Goal: Transaction & Acquisition: Purchase product/service

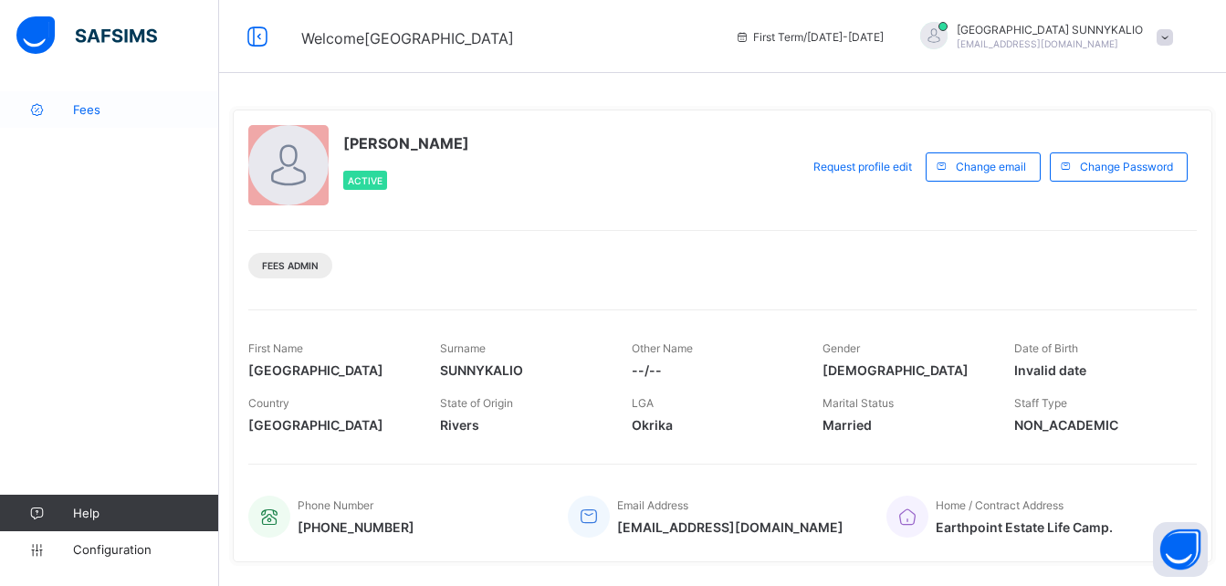
click at [94, 116] on span "Fees" at bounding box center [146, 109] width 146 height 15
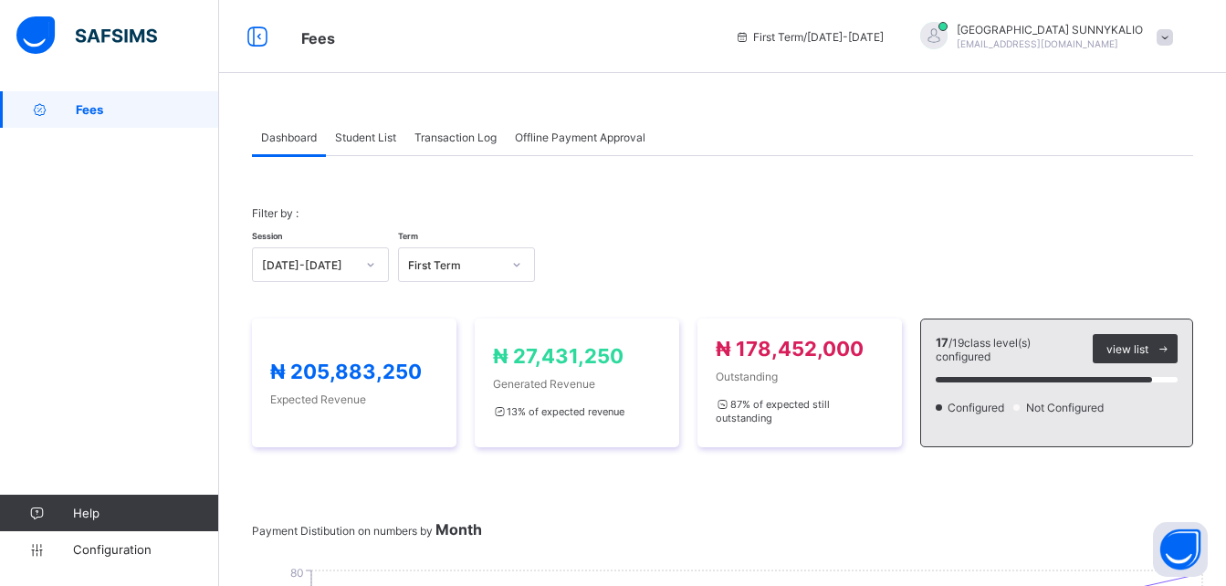
click at [1173, 35] on span at bounding box center [1165, 37] width 16 height 16
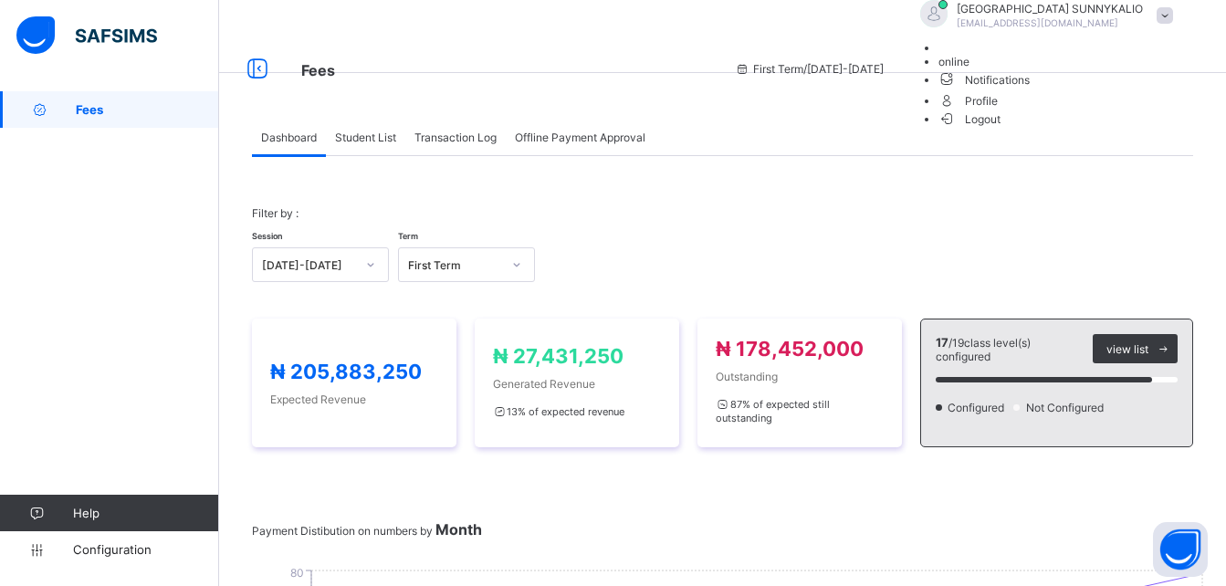
click at [1002, 129] on span "Logout" at bounding box center [970, 119] width 63 height 19
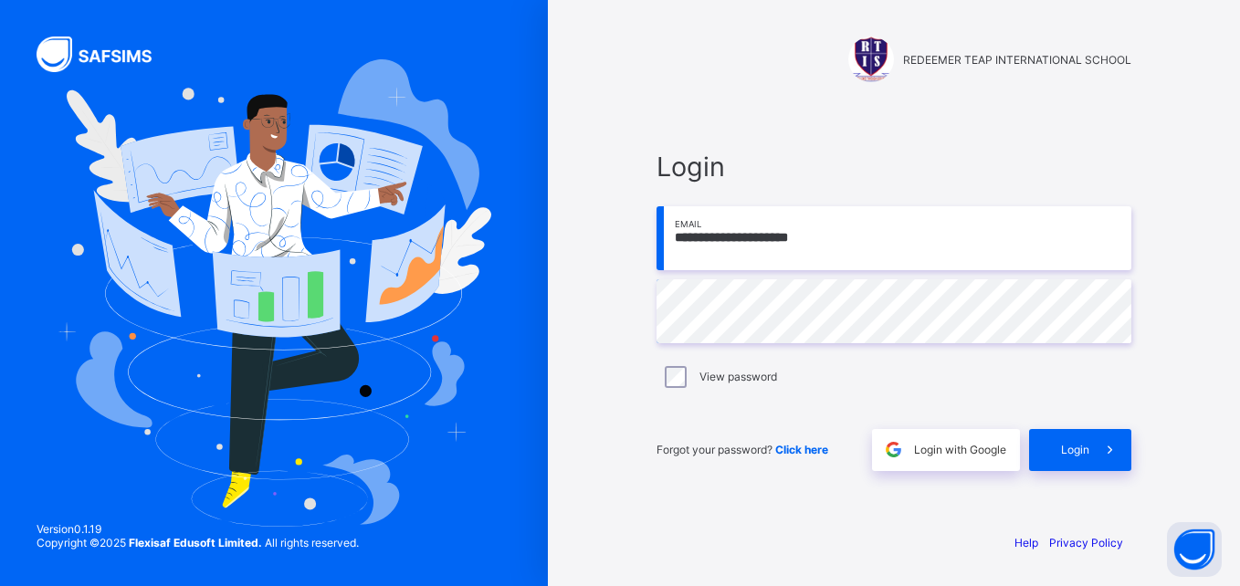
click at [668, 240] on input "**********" at bounding box center [893, 238] width 475 height 64
type input "**********"
click at [1077, 449] on span "Login" at bounding box center [1075, 450] width 28 height 14
type input "*"
type input "**********"
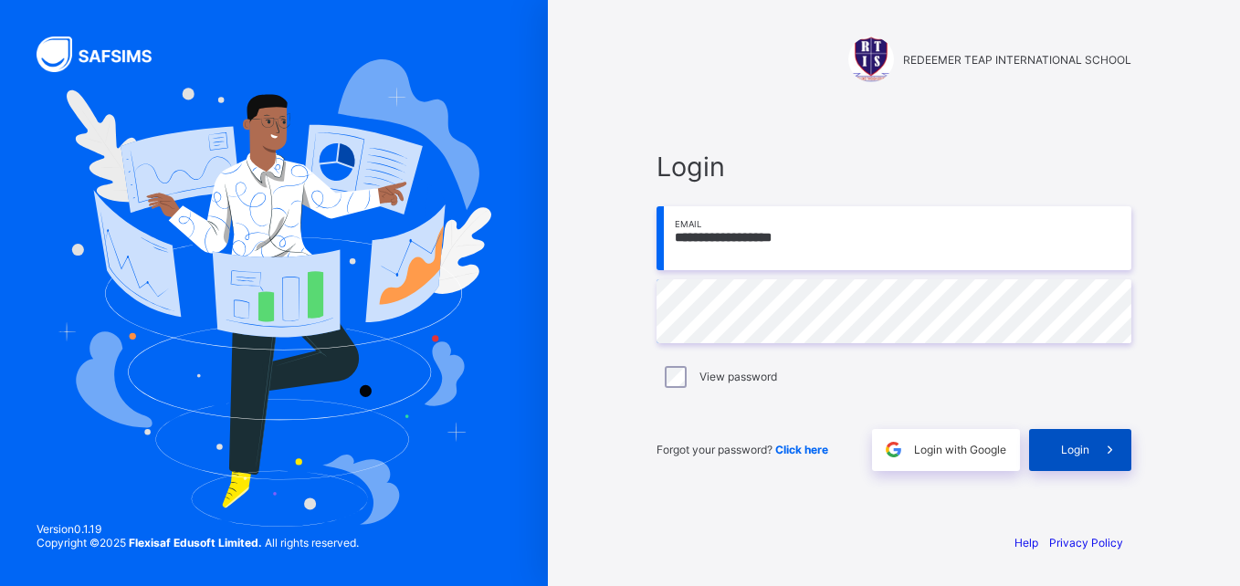
click at [1085, 458] on div "Login" at bounding box center [1080, 450] width 102 height 42
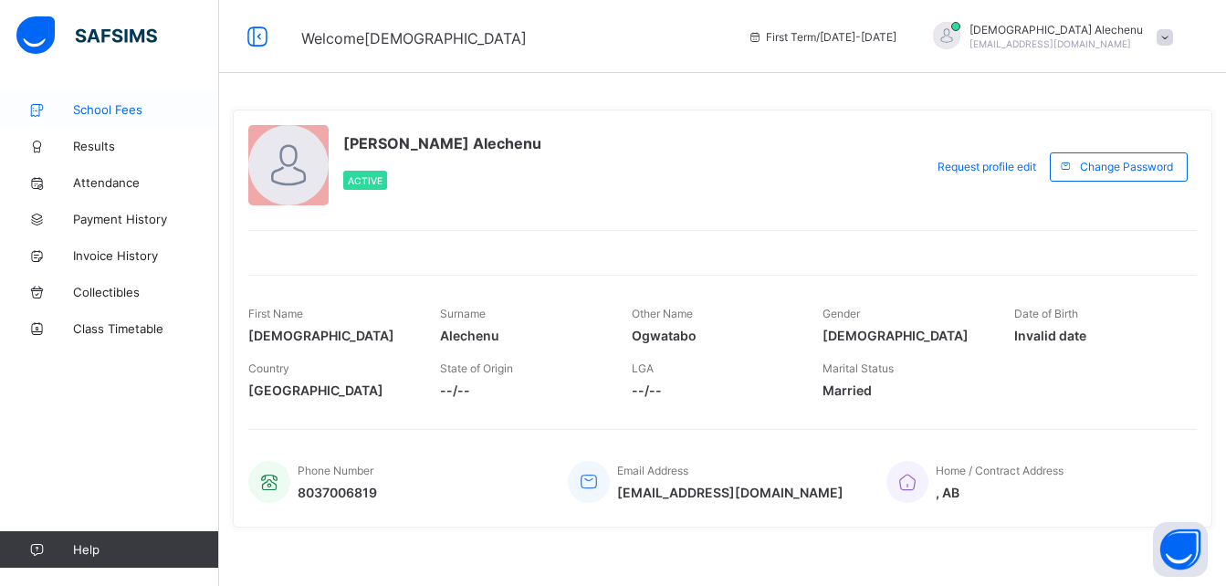
click at [134, 113] on span "School Fees" at bounding box center [146, 109] width 146 height 15
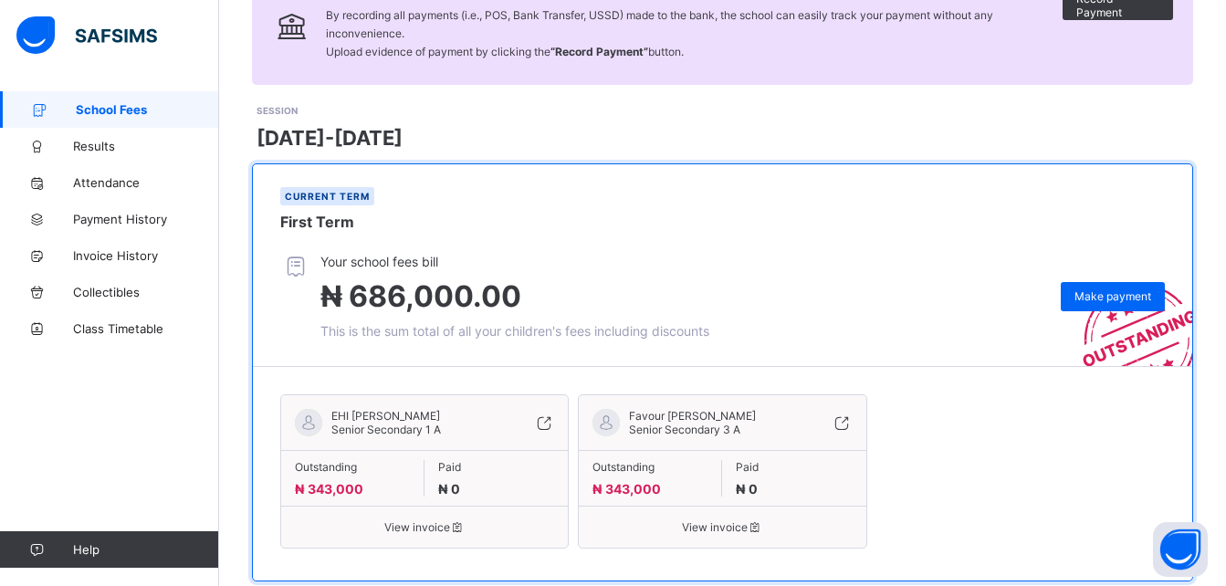
scroll to position [211, 0]
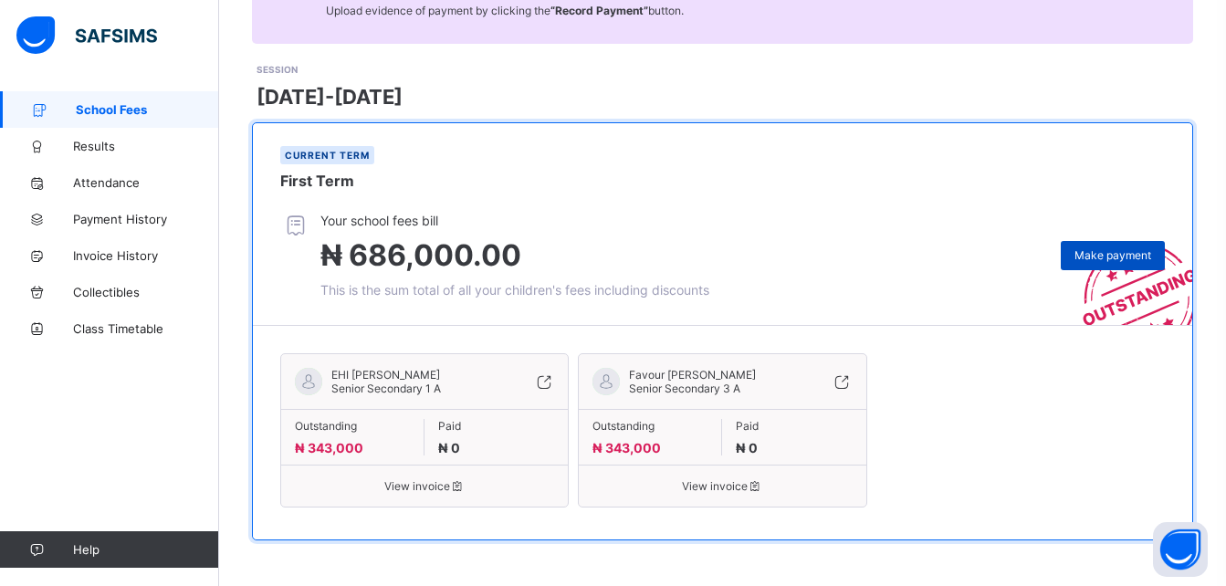
click at [1109, 249] on span "Make payment" at bounding box center [1113, 255] width 77 height 14
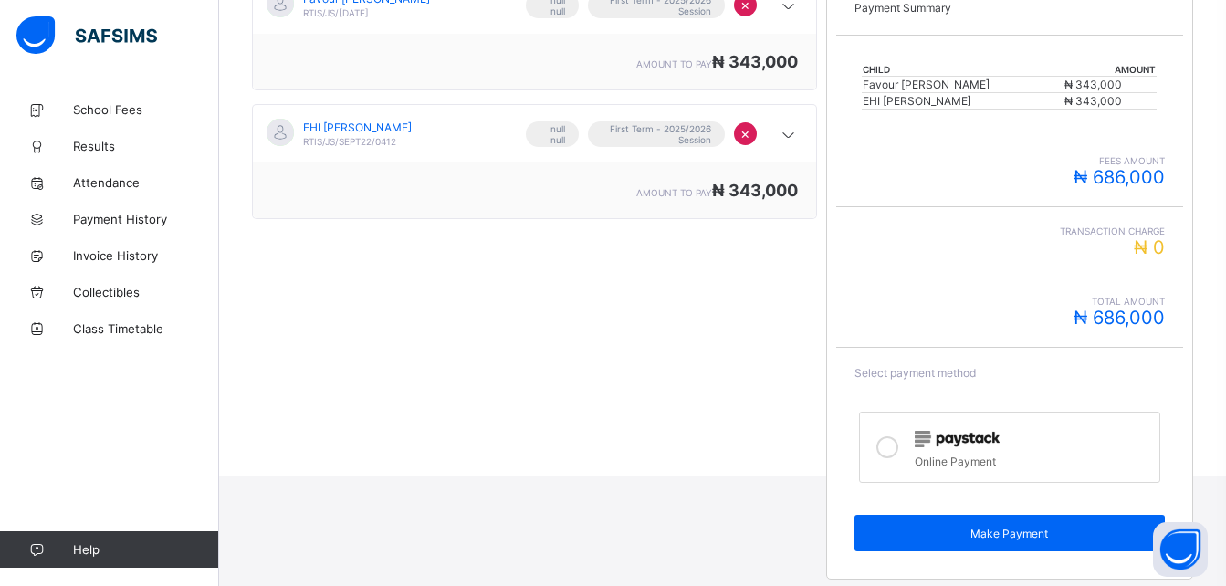
scroll to position [368, 0]
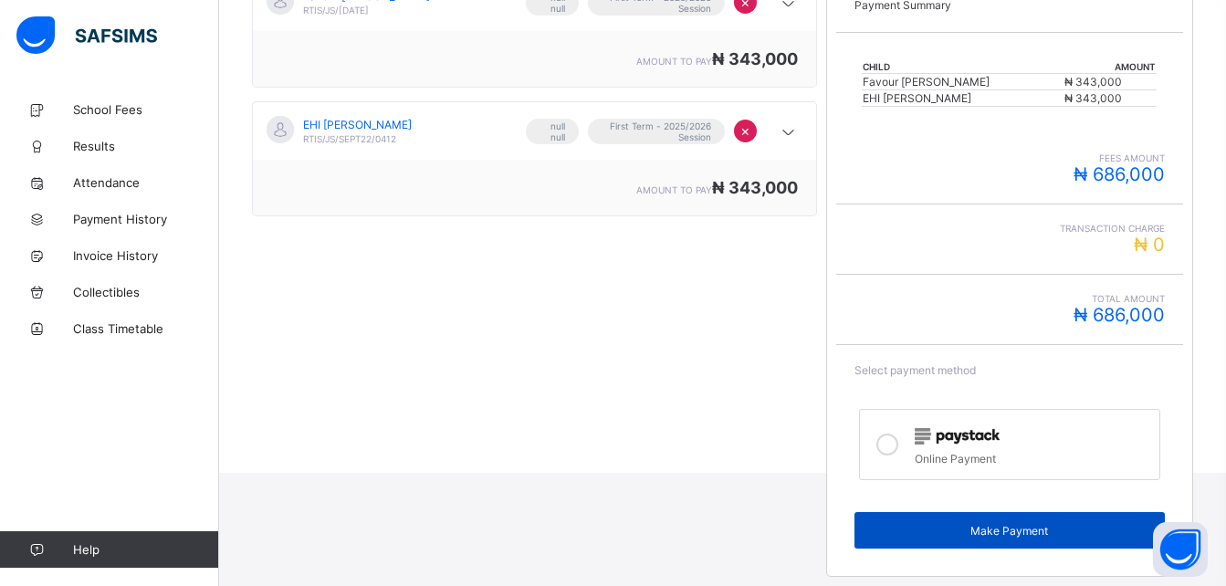
click at [1002, 526] on span "Make Payment" at bounding box center [1009, 531] width 283 height 14
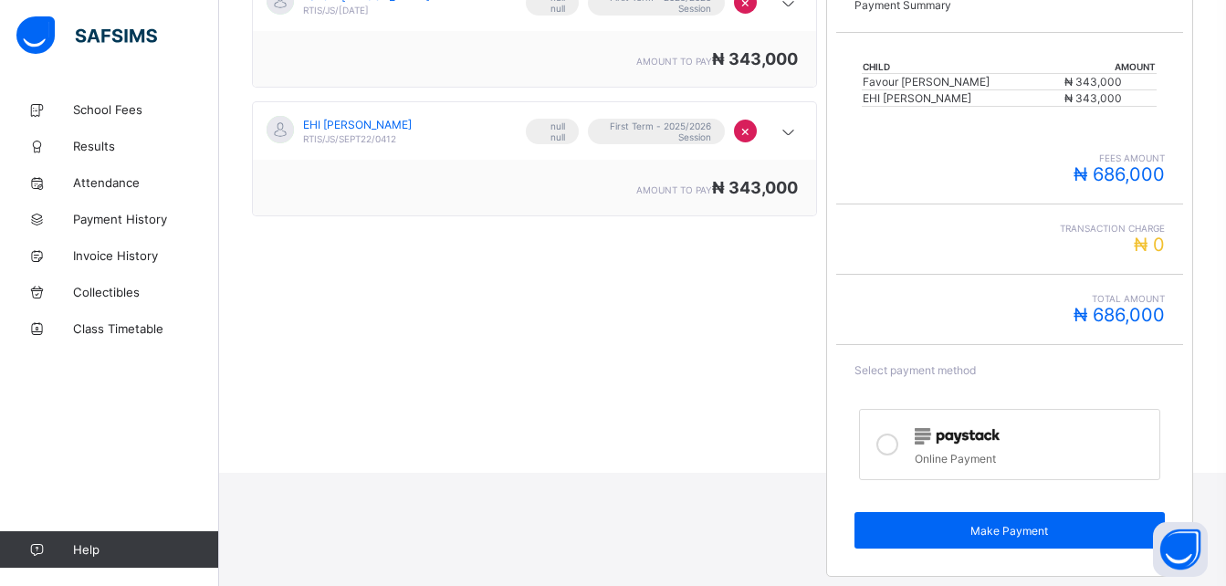
click at [946, 446] on div at bounding box center [1033, 436] width 236 height 24
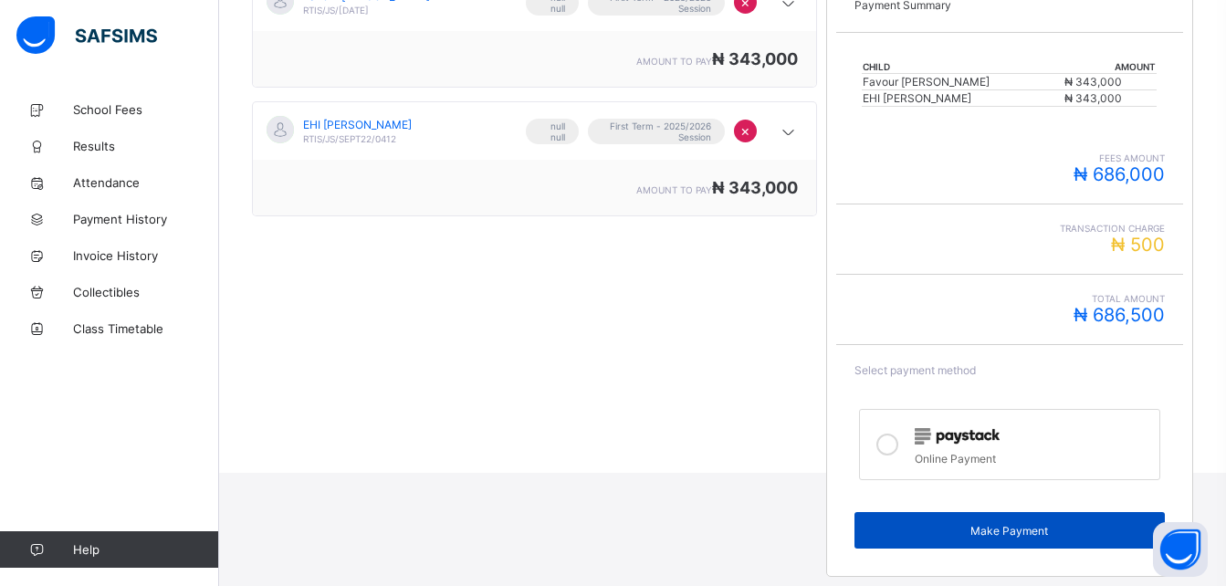
click at [1024, 531] on span "Make Payment" at bounding box center [1009, 531] width 283 height 14
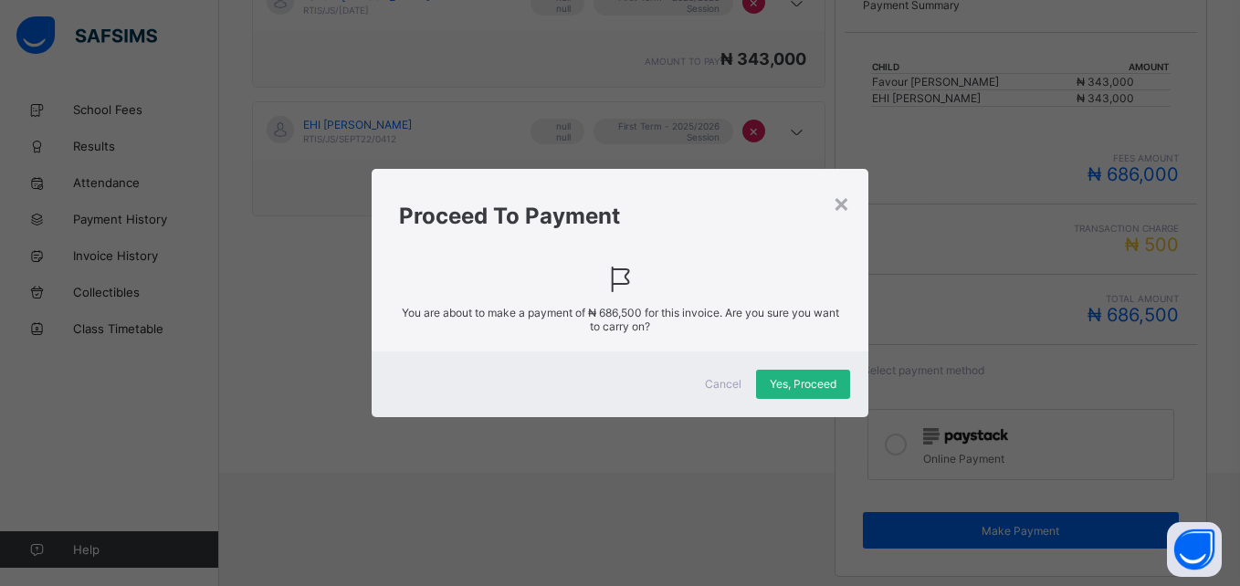
click at [801, 382] on span "Yes, Proceed" at bounding box center [803, 384] width 67 height 14
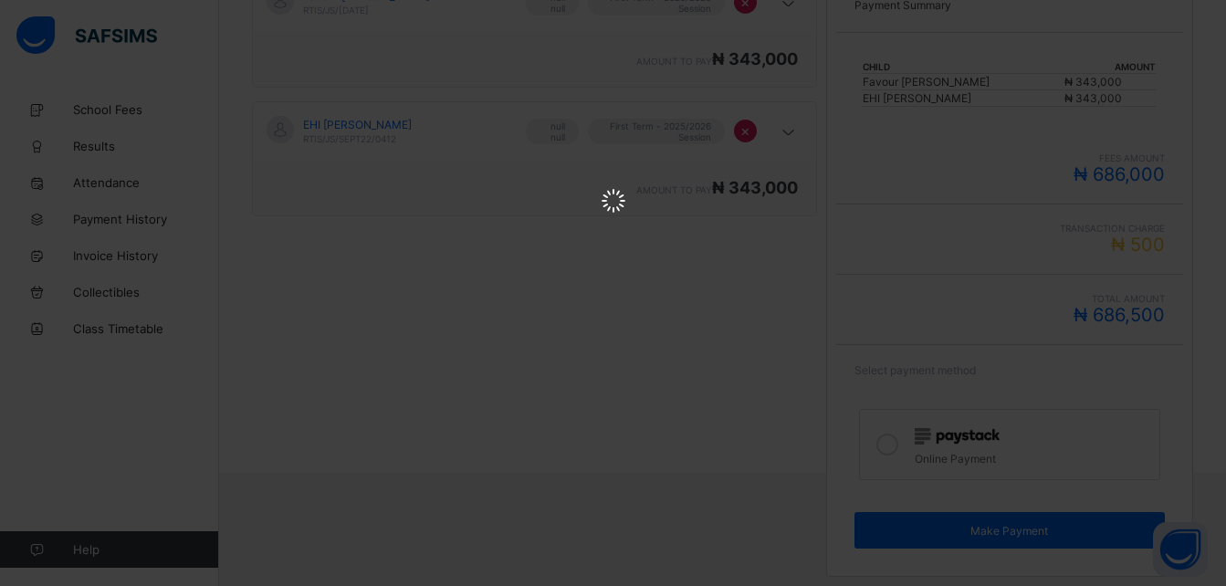
scroll to position [0, 0]
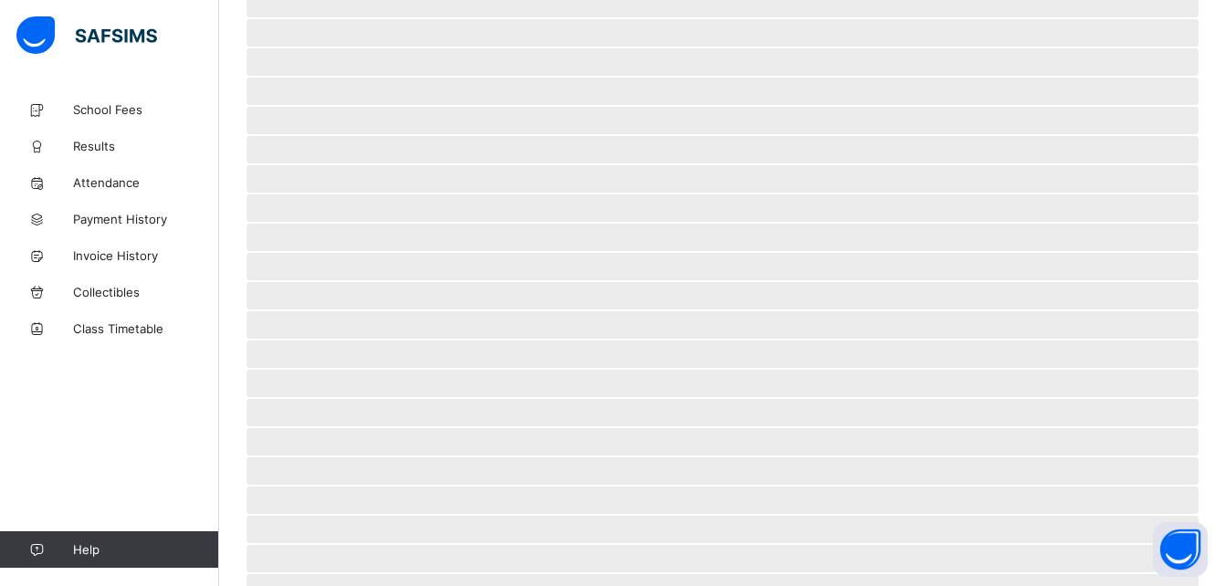
scroll to position [110, 0]
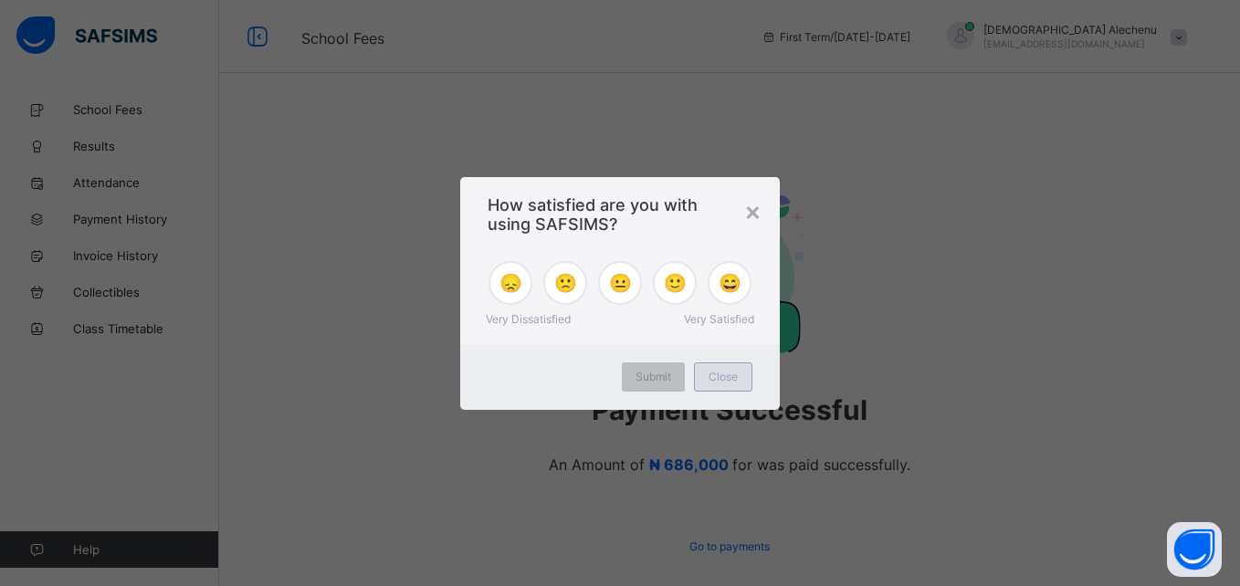
click at [730, 377] on span "Close" at bounding box center [723, 377] width 29 height 14
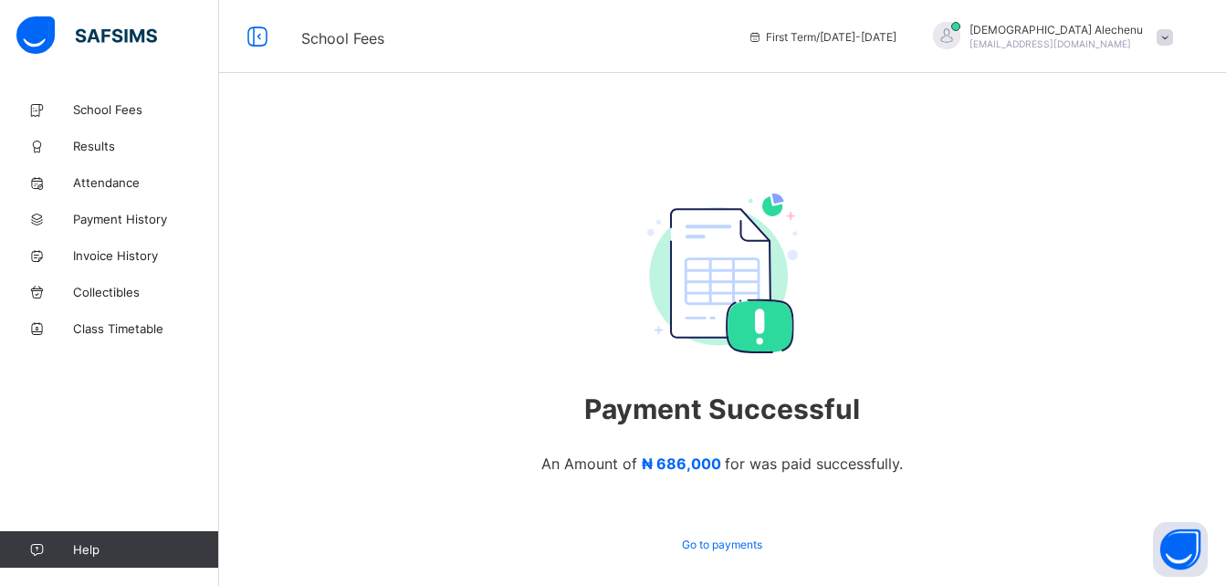
scroll to position [79, 0]
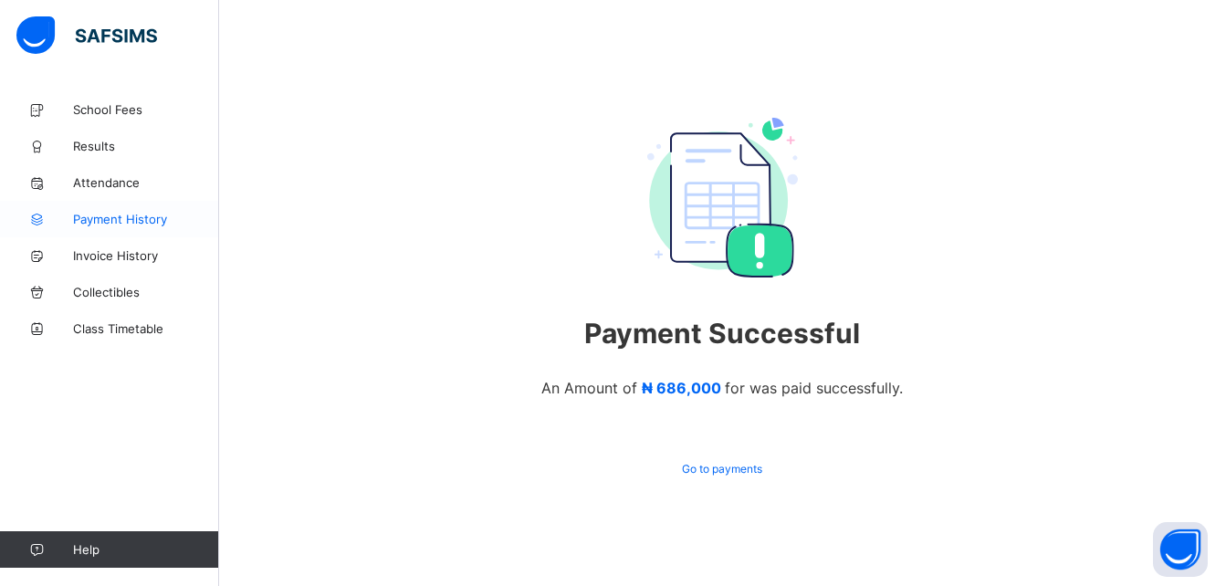
click at [136, 222] on span "Payment History" at bounding box center [146, 219] width 146 height 15
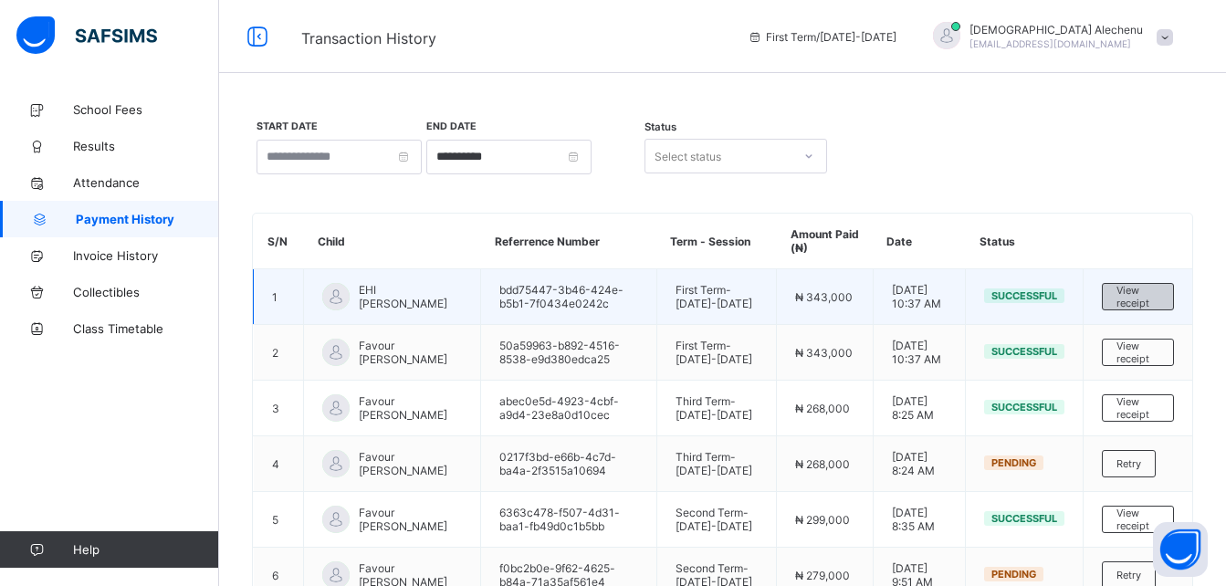
click at [1151, 300] on span "View receipt" at bounding box center [1138, 297] width 43 height 26
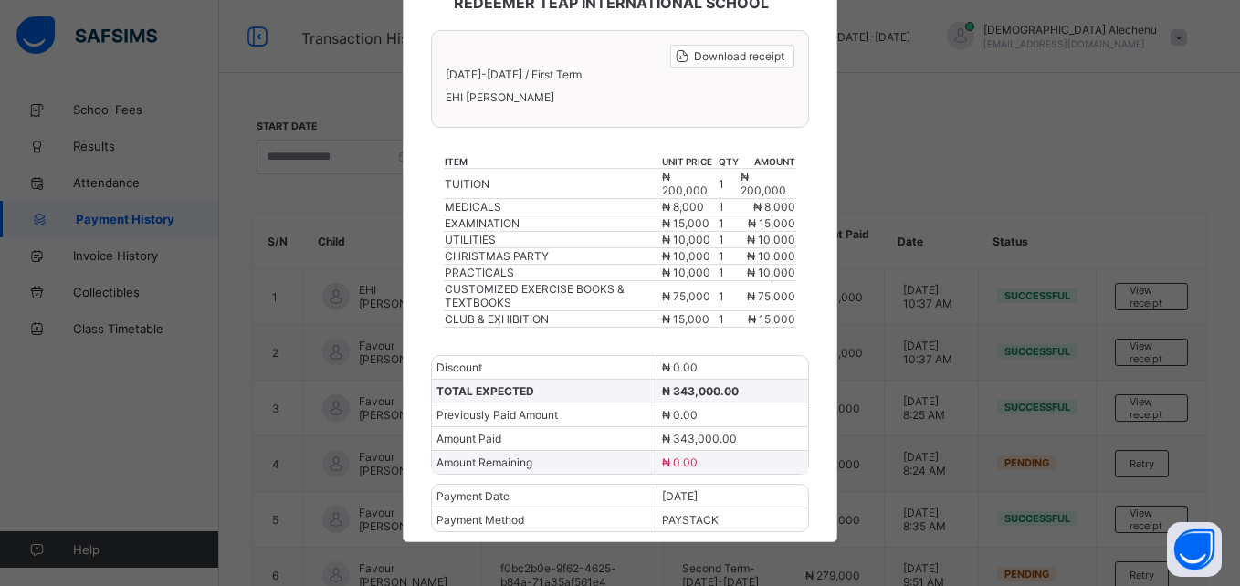
scroll to position [169, 0]
drag, startPoint x: 583, startPoint y: 227, endPoint x: 922, endPoint y: 161, distance: 346.1
click at [922, 161] on div "× REDEEMER TEAP INTERNATIONAL SCHOOL Download receipt [DATE]-[DATE] / First Ter…" at bounding box center [620, 293] width 1240 height 586
click at [1131, 356] on div "× REDEEMER TEAP INTERNATIONAL SCHOOL Download receipt [DATE]-[DATE] / First Ter…" at bounding box center [620, 293] width 1240 height 586
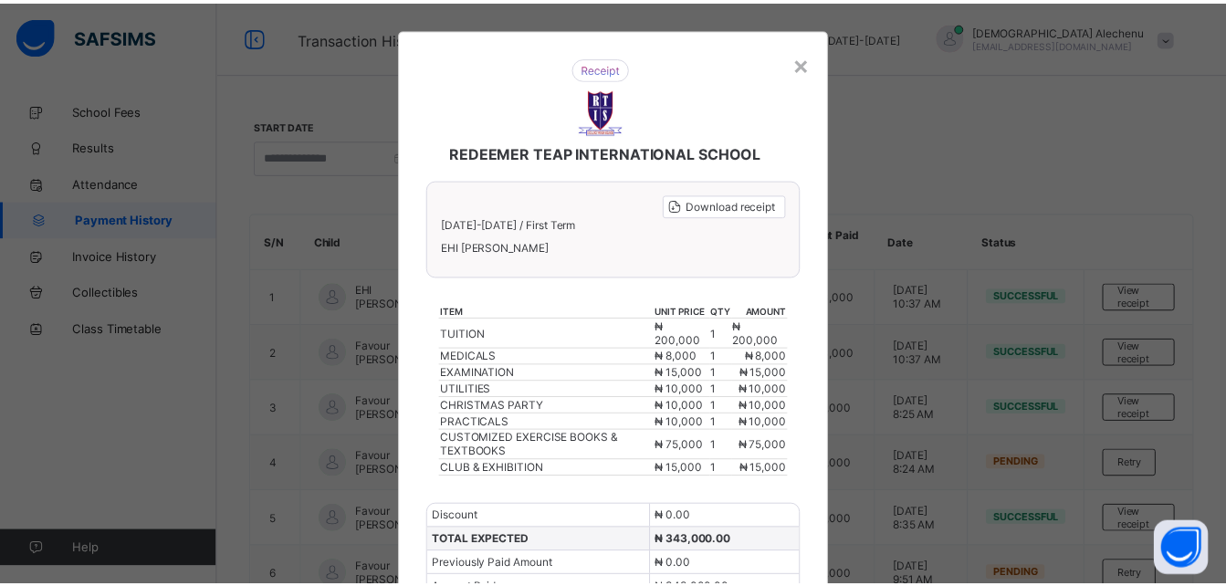
scroll to position [0, 0]
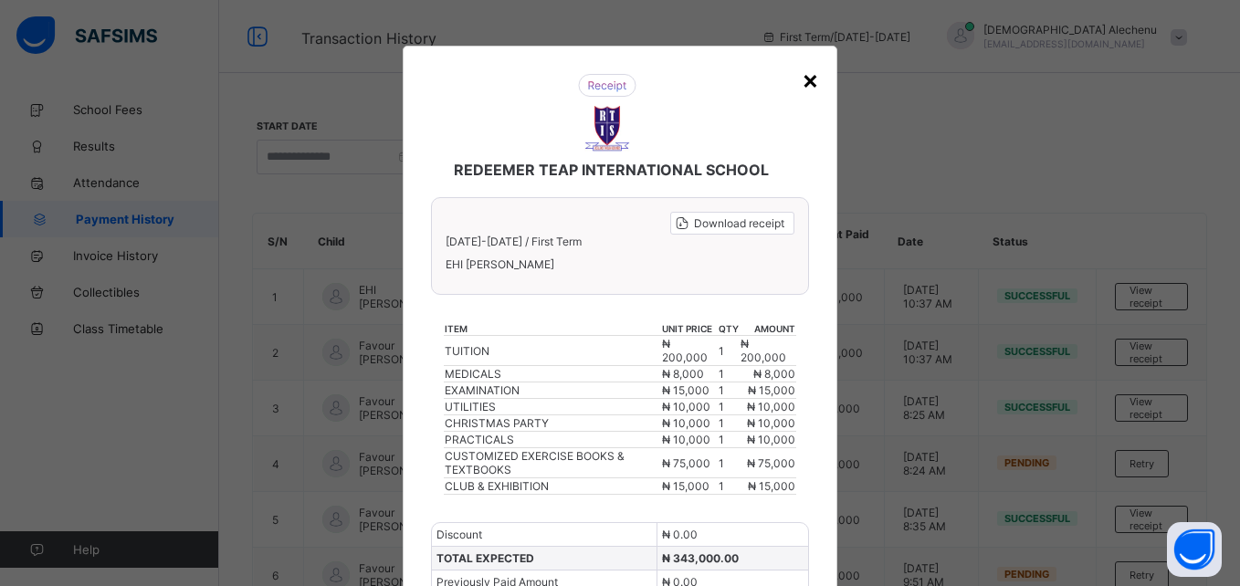
click at [805, 84] on div "×" at bounding box center [810, 79] width 17 height 31
